Goal: Task Accomplishment & Management: Use online tool/utility

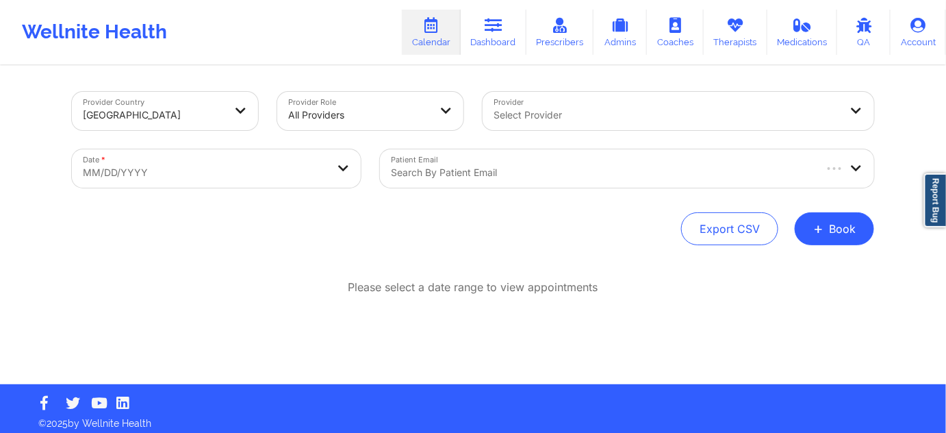
click at [444, 175] on div at bounding box center [602, 172] width 422 height 16
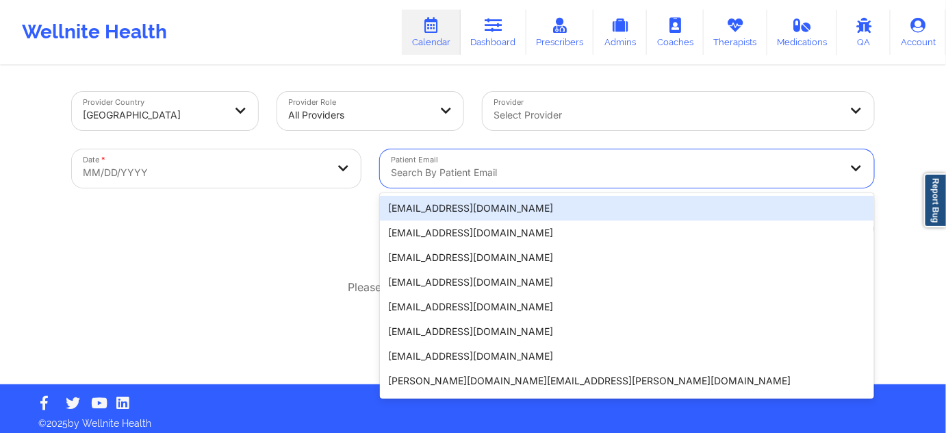
paste input "[EMAIL_ADDRESS][DOMAIN_NAME]"
type input "[EMAIL_ADDRESS][DOMAIN_NAME]"
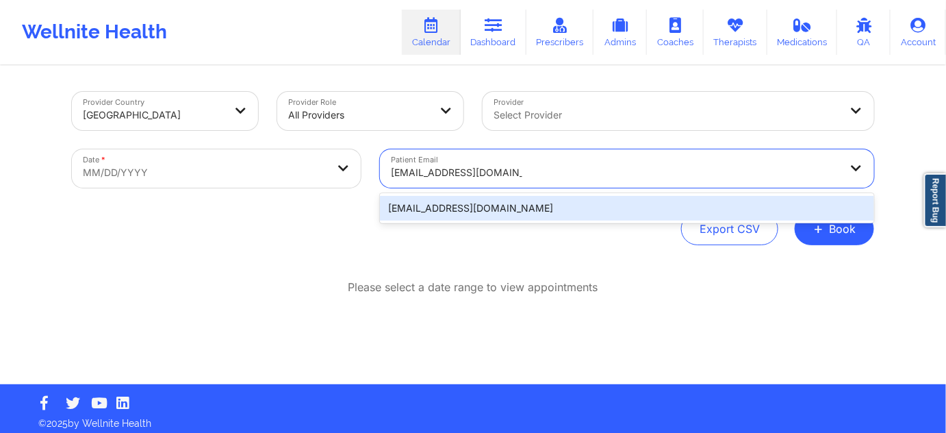
click at [440, 208] on div "[EMAIL_ADDRESS][DOMAIN_NAME]" at bounding box center [627, 208] width 494 height 25
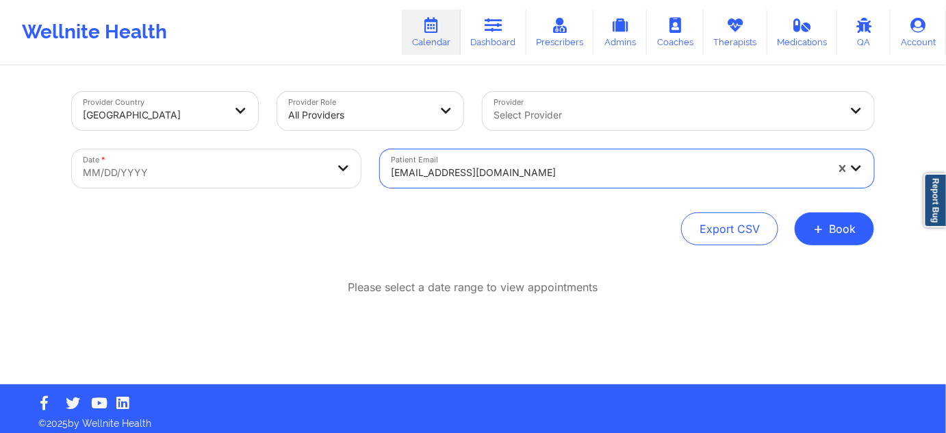
click at [353, 170] on body "Wellnite Health Calendar Dashboard Prescribers Admins Coaches Therapists Medica…" at bounding box center [473, 216] width 946 height 433
select select "2025-8"
select select "2025-9"
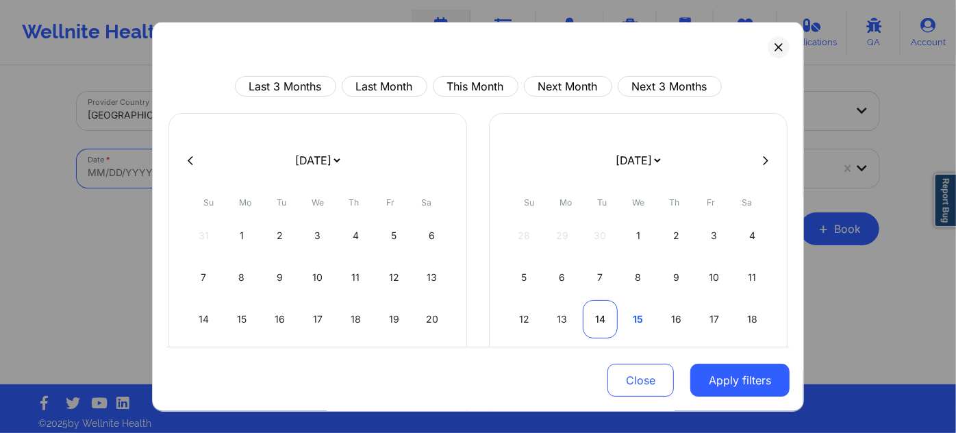
click at [601, 317] on div "14" at bounding box center [600, 319] width 35 height 38
select select "2025-9"
select select "2025-10"
click at [601, 317] on div "11" at bounding box center [600, 319] width 35 height 38
select select "2025-9"
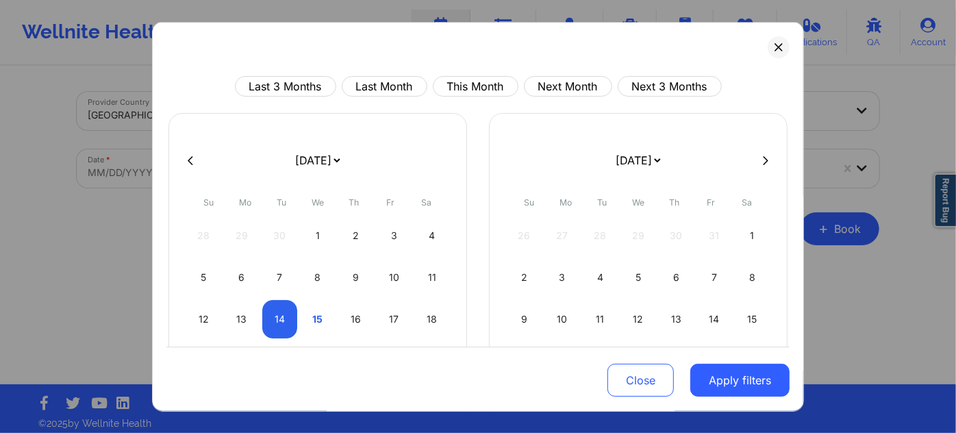
select select "2025-10"
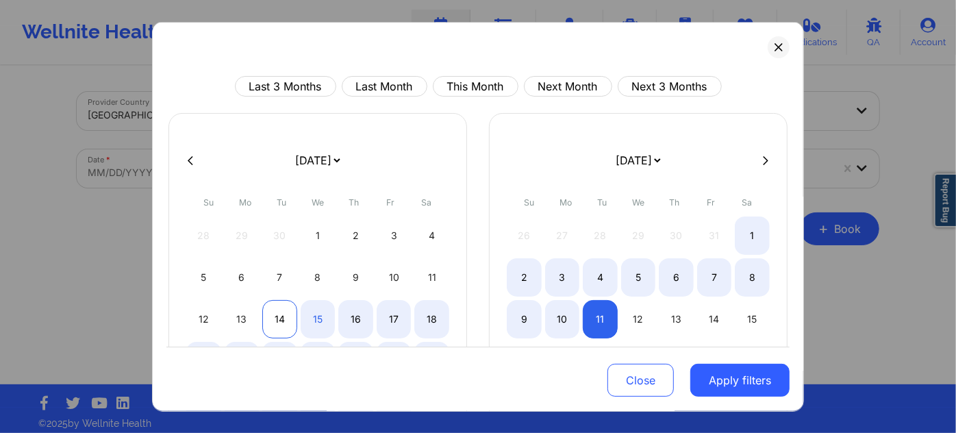
click at [268, 314] on div "14" at bounding box center [279, 319] width 35 height 38
select select "2025-9"
select select "2025-10"
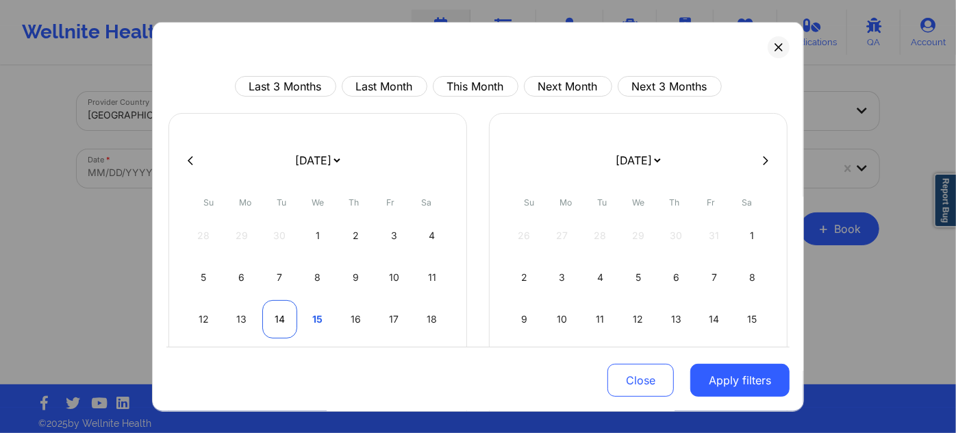
click at [270, 314] on div "14" at bounding box center [279, 319] width 35 height 38
select select "2025-9"
select select "2025-10"
click at [270, 314] on div "14" at bounding box center [279, 319] width 35 height 38
select select "2025-9"
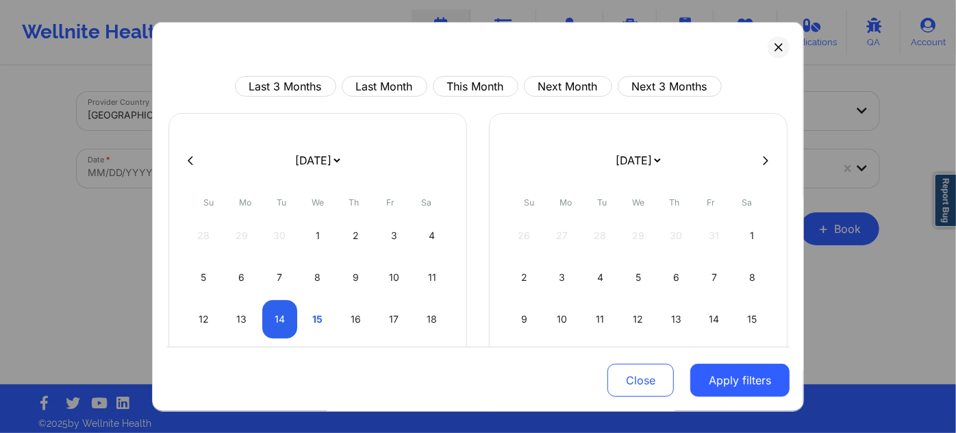
select select "2025-10"
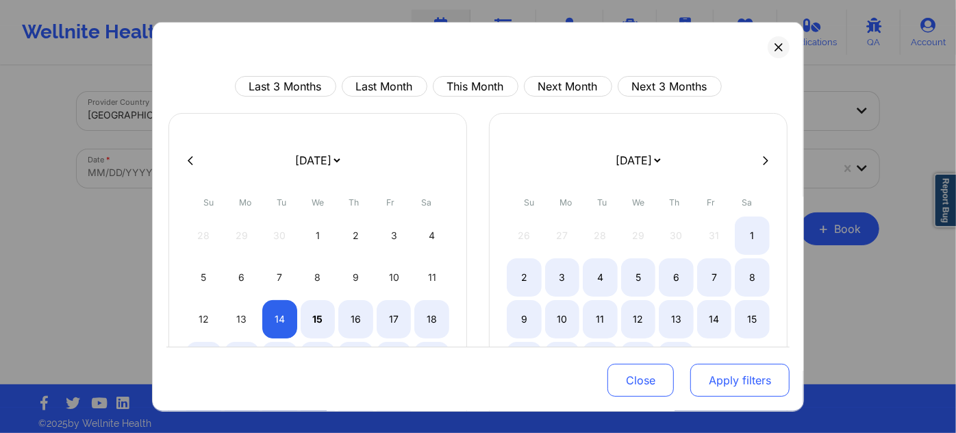
click at [751, 368] on button "Apply filters" at bounding box center [739, 380] width 99 height 33
select select "2025-9"
select select "2025-10"
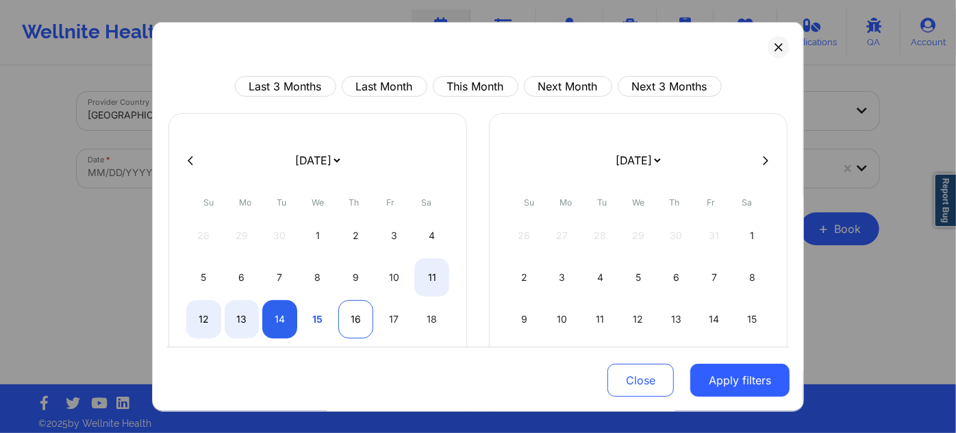
select select "2025-9"
select select "2025-10"
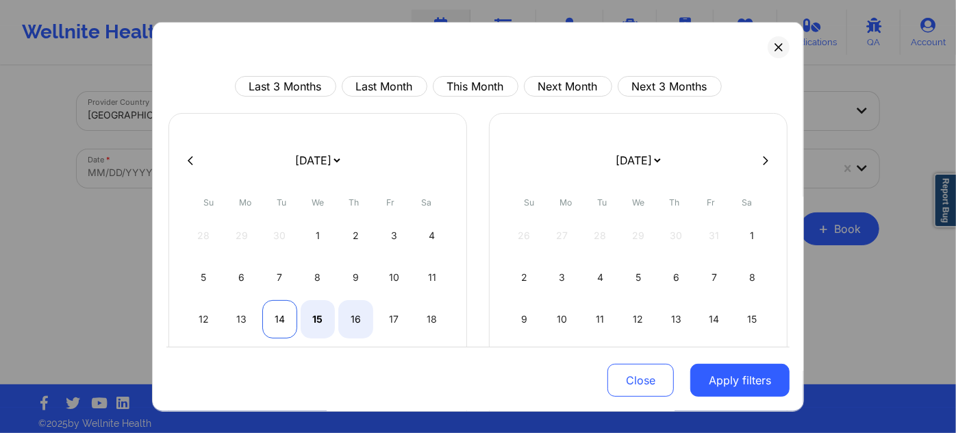
select select "2025-9"
select select "2025-10"
click at [273, 308] on div "14" at bounding box center [279, 319] width 35 height 38
select select "2025-9"
select select "2025-10"
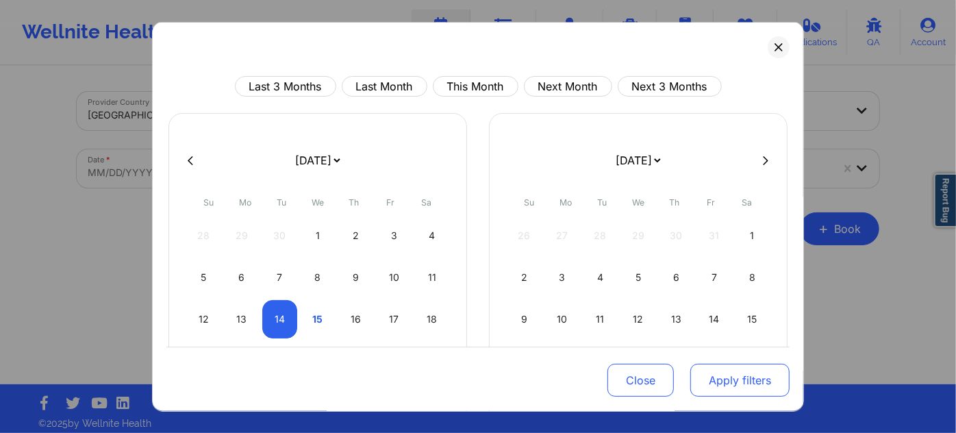
click at [702, 374] on button "Apply filters" at bounding box center [739, 380] width 99 height 33
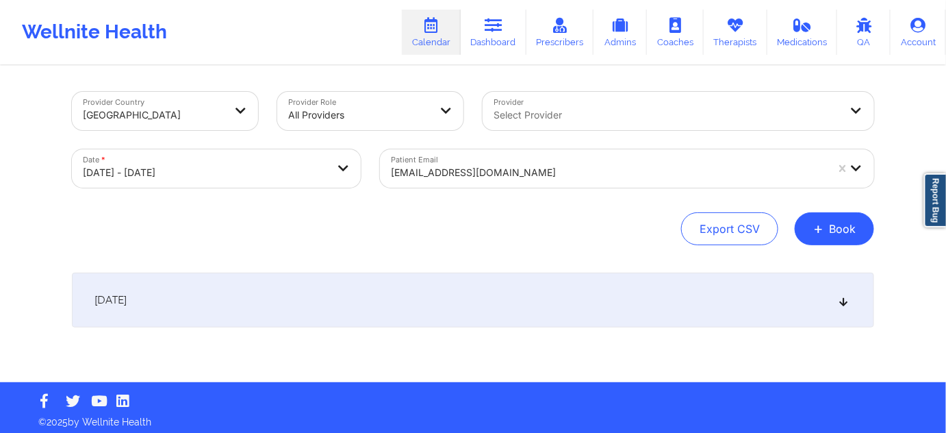
click at [427, 284] on div "[DATE]" at bounding box center [473, 300] width 803 height 55
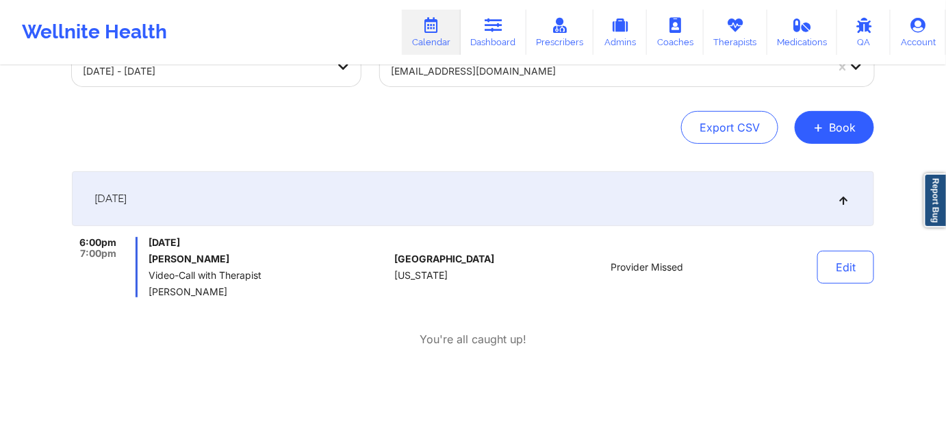
scroll to position [124, 0]
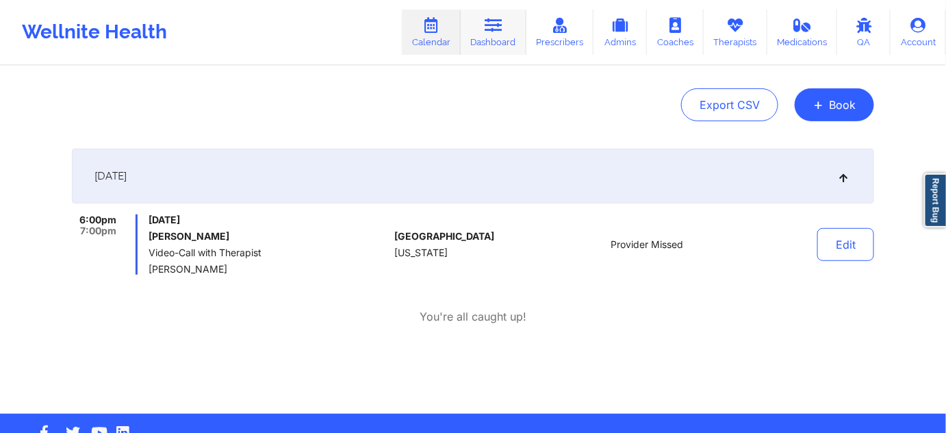
drag, startPoint x: 502, startPoint y: 49, endPoint x: 477, endPoint y: 45, distance: 25.8
click at [502, 50] on link "Dashboard" at bounding box center [494, 32] width 66 height 45
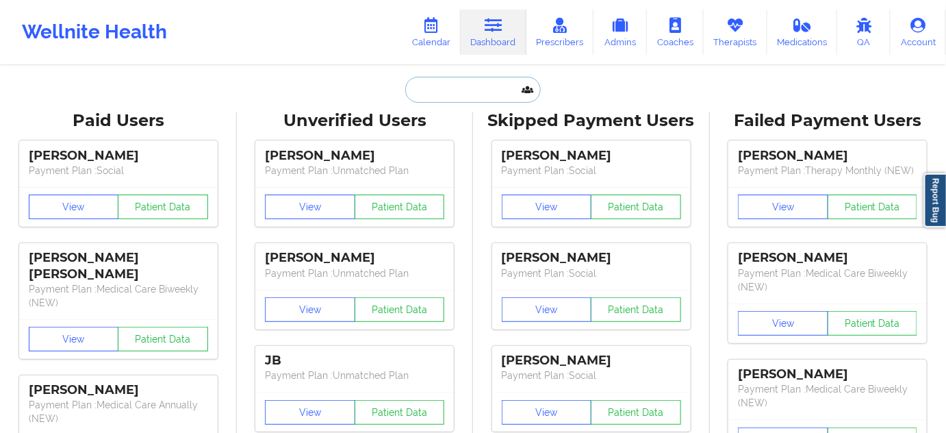
click at [473, 100] on input "text" at bounding box center [473, 90] width 136 height 26
paste input "[EMAIL_ADDRESS][DOMAIN_NAME]"
type input "[EMAIL_ADDRESS][DOMAIN_NAME]"
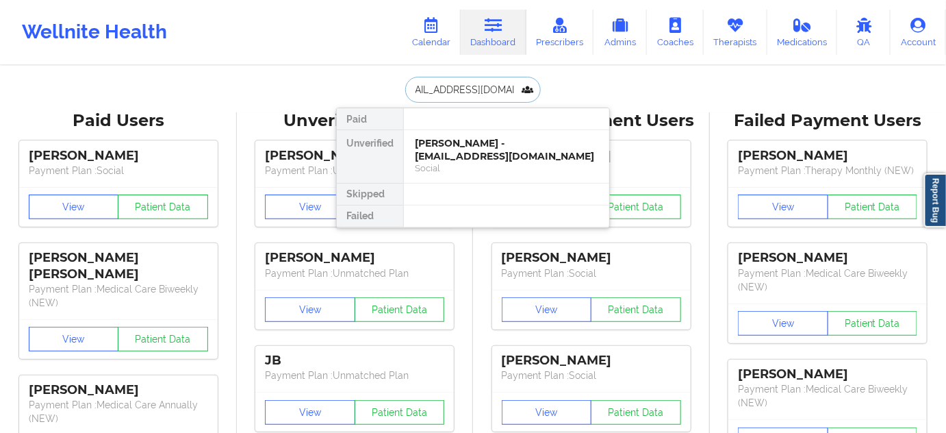
click at [462, 145] on div "[PERSON_NAME] - [EMAIL_ADDRESS][DOMAIN_NAME]" at bounding box center [507, 149] width 184 height 25
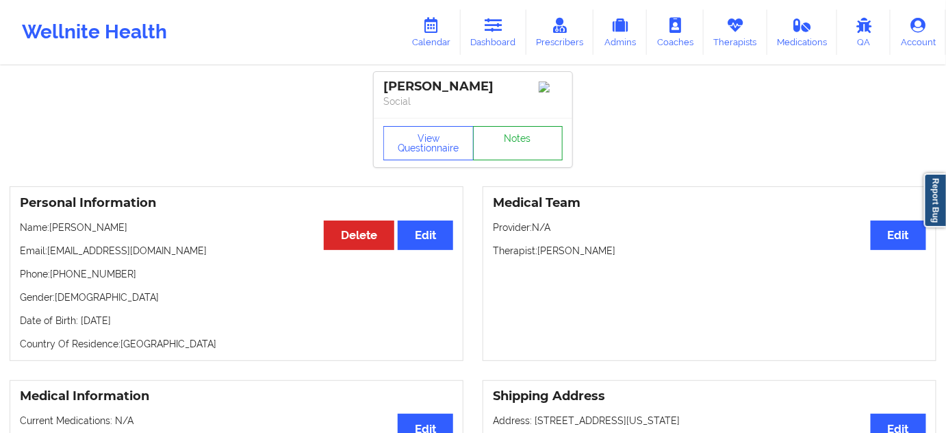
click at [525, 146] on link "Notes" at bounding box center [518, 143] width 90 height 34
